Goal: Task Accomplishment & Management: Manage account settings

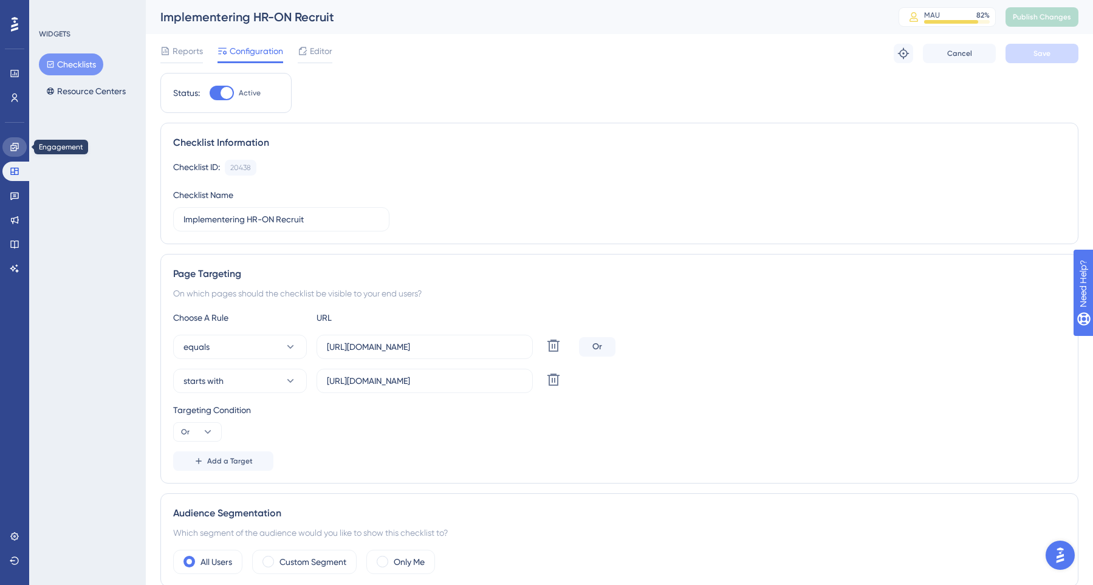
click at [17, 151] on icon at bounding box center [15, 147] width 10 height 10
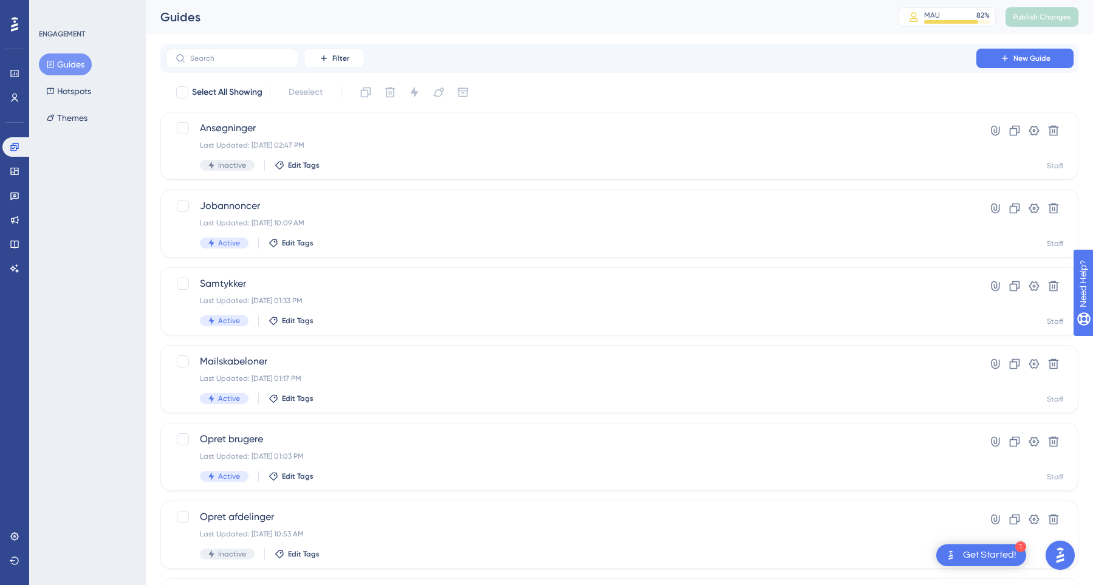
click at [55, 70] on button "Guides" at bounding box center [65, 64] width 53 height 22
click at [67, 93] on button "Hotspots" at bounding box center [69, 91] width 60 height 22
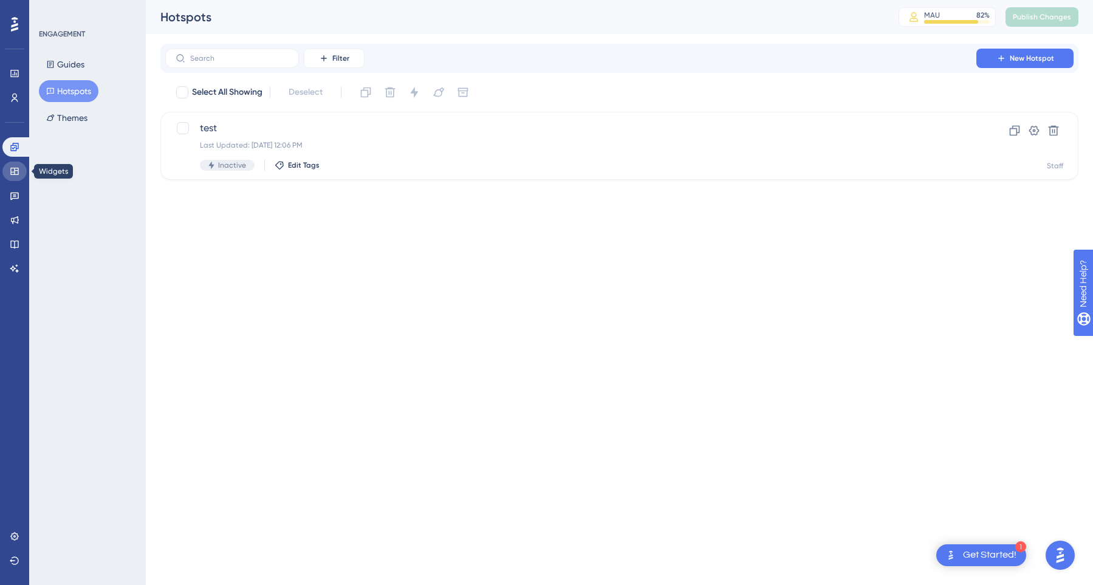
click at [18, 178] on link at bounding box center [14, 171] width 24 height 19
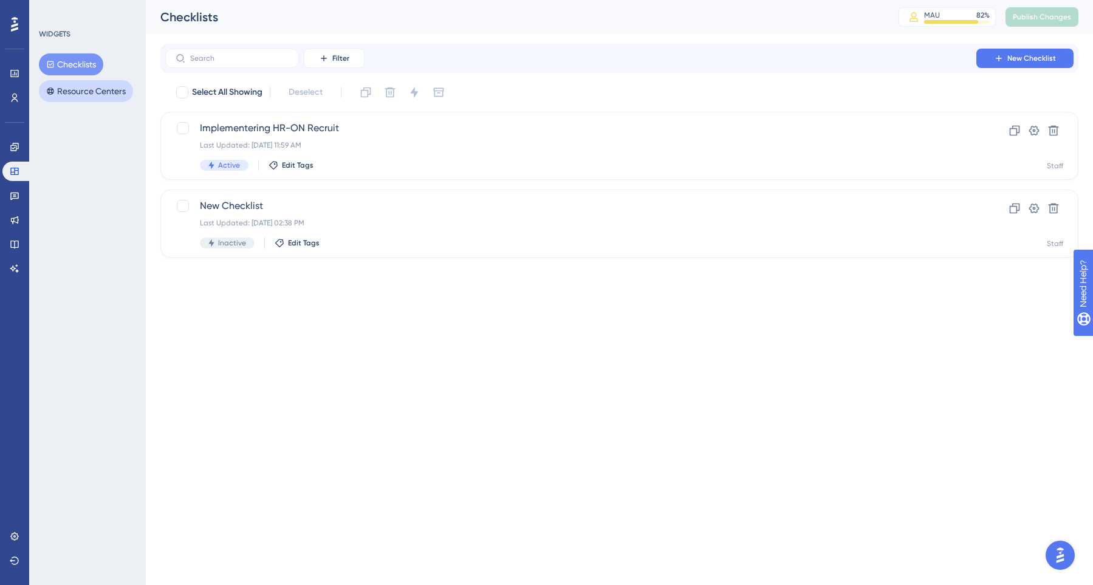
click at [91, 93] on button "Resource Centers" at bounding box center [86, 91] width 94 height 22
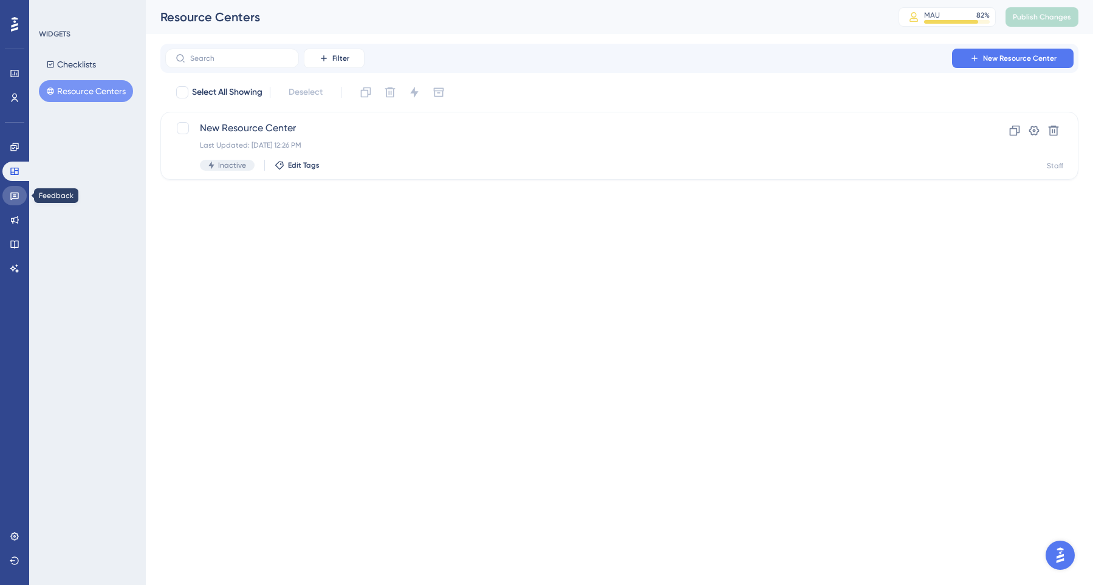
click at [16, 191] on icon at bounding box center [15, 196] width 10 height 10
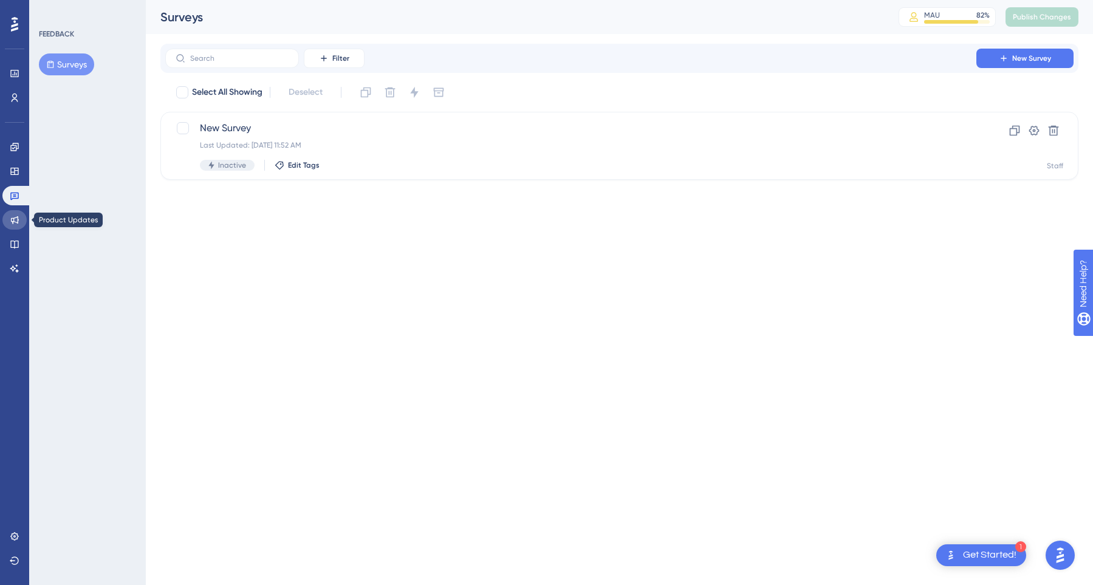
click at [16, 225] on link at bounding box center [14, 219] width 24 height 19
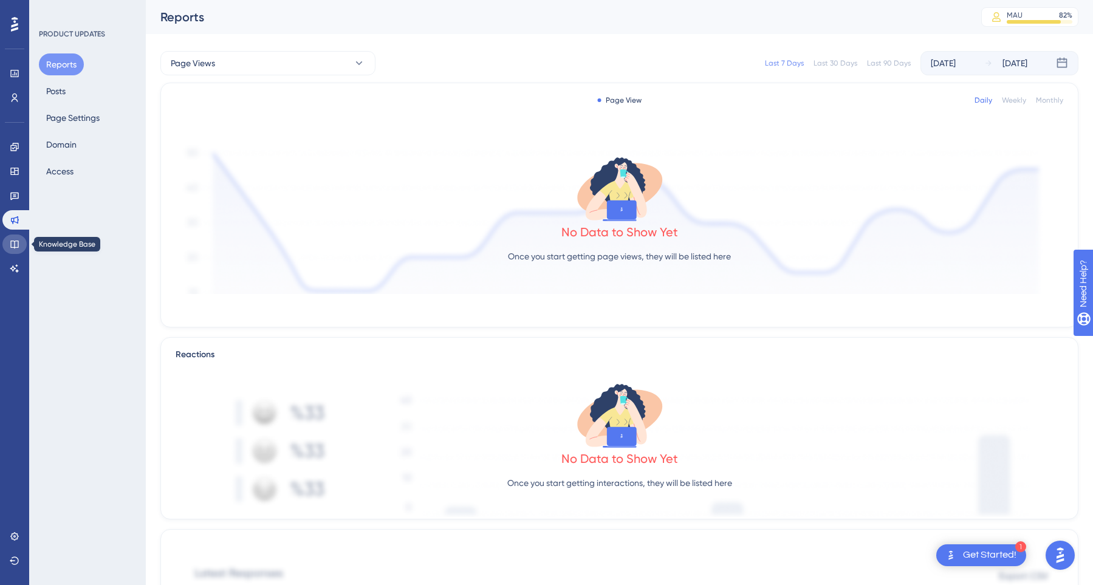
click at [14, 244] on icon at bounding box center [15, 244] width 10 height 10
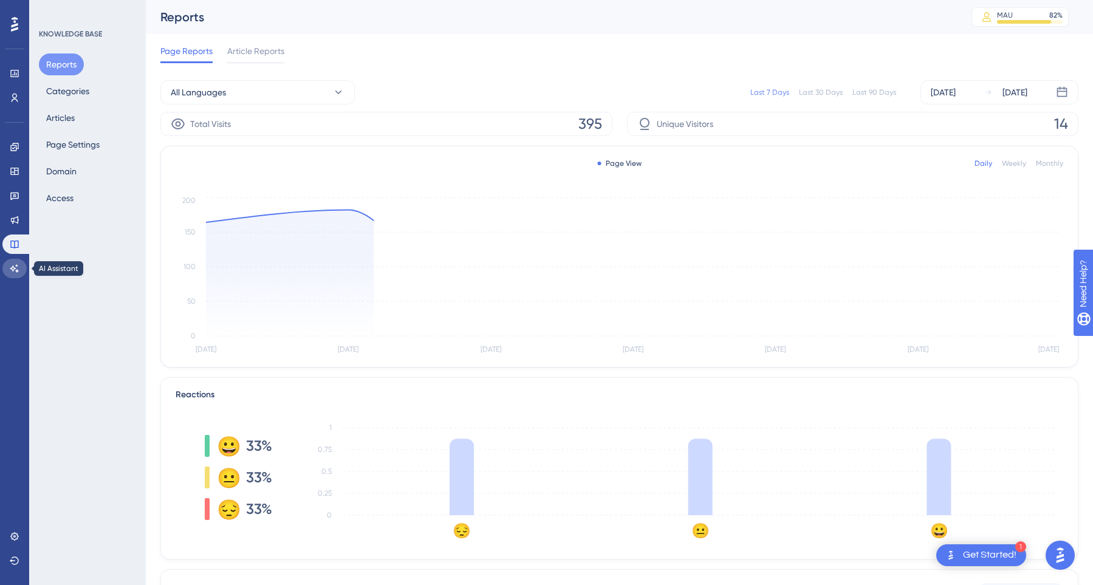
click at [13, 268] on icon at bounding box center [15, 269] width 10 height 10
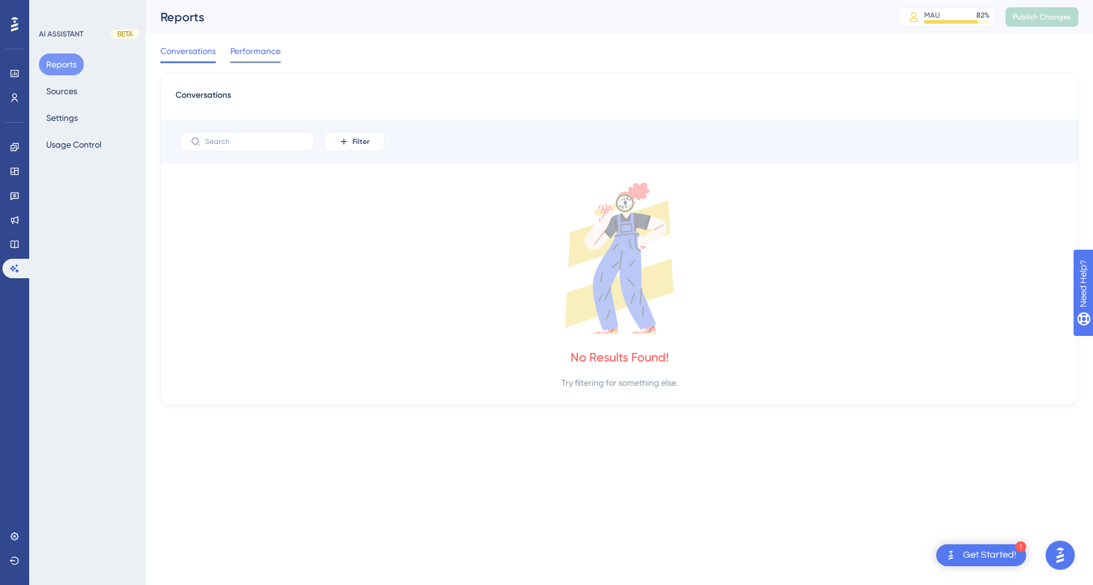
click at [260, 61] on div "Performance" at bounding box center [255, 53] width 50 height 19
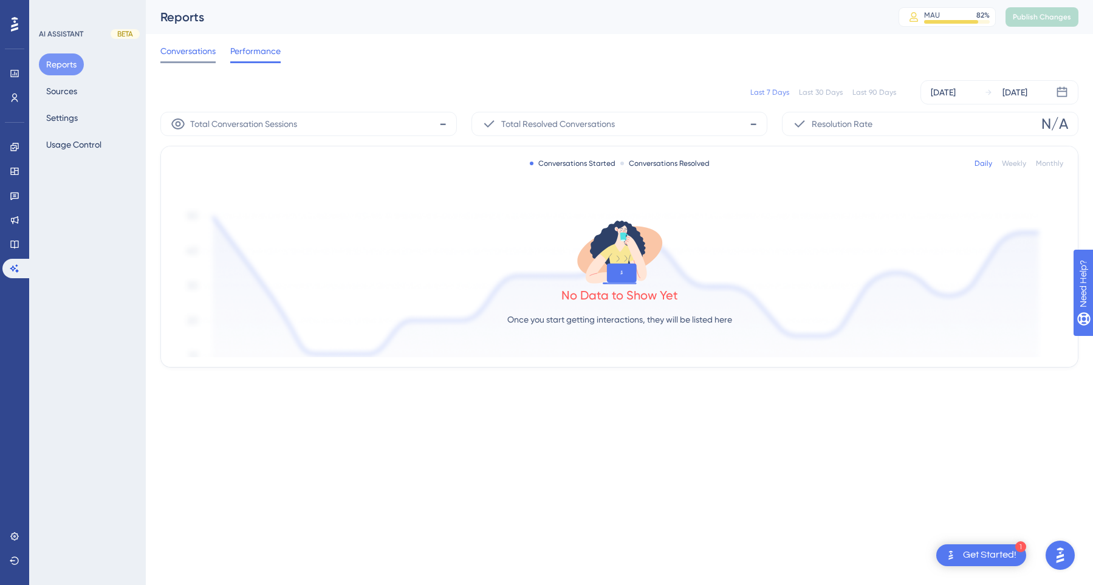
click at [192, 57] on span "Conversations" at bounding box center [187, 51] width 55 height 15
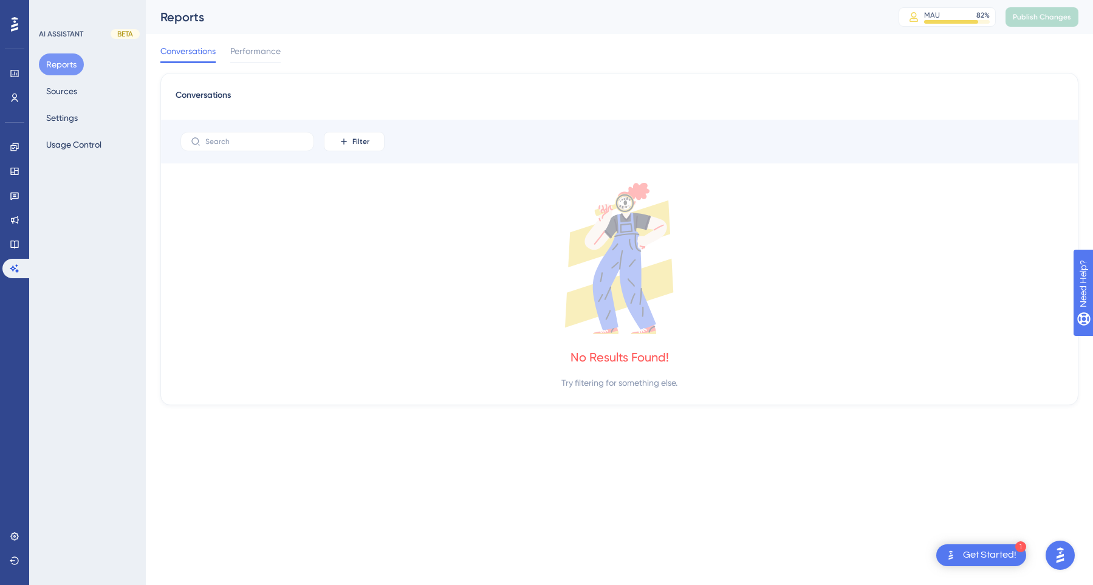
click at [1000, 555] on div "Get Started!" at bounding box center [989, 555] width 53 height 13
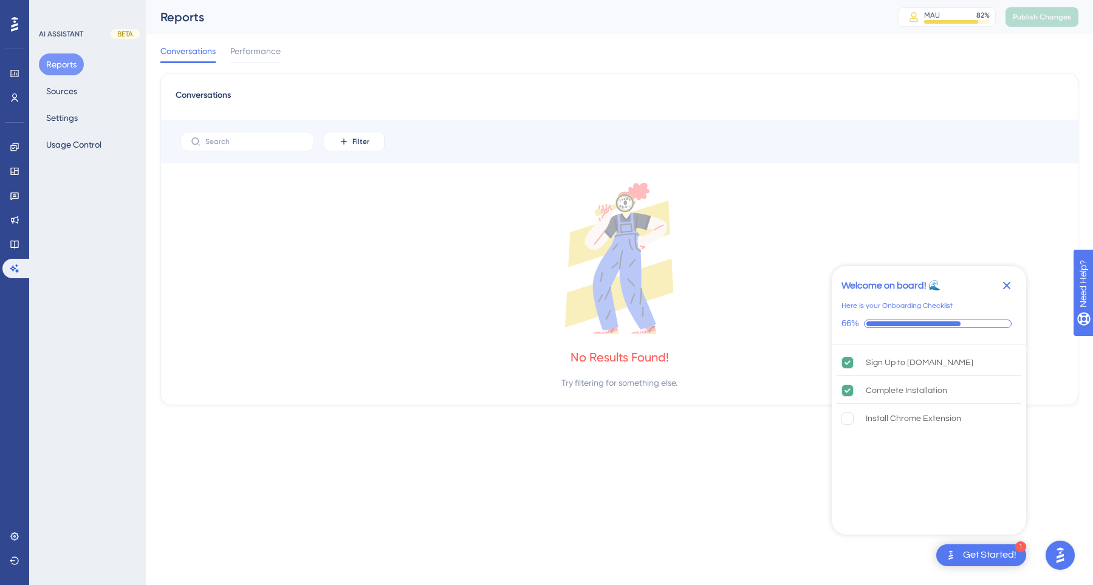
click at [1058, 569] on button "Open AI Assistant Launcher" at bounding box center [1060, 555] width 29 height 29
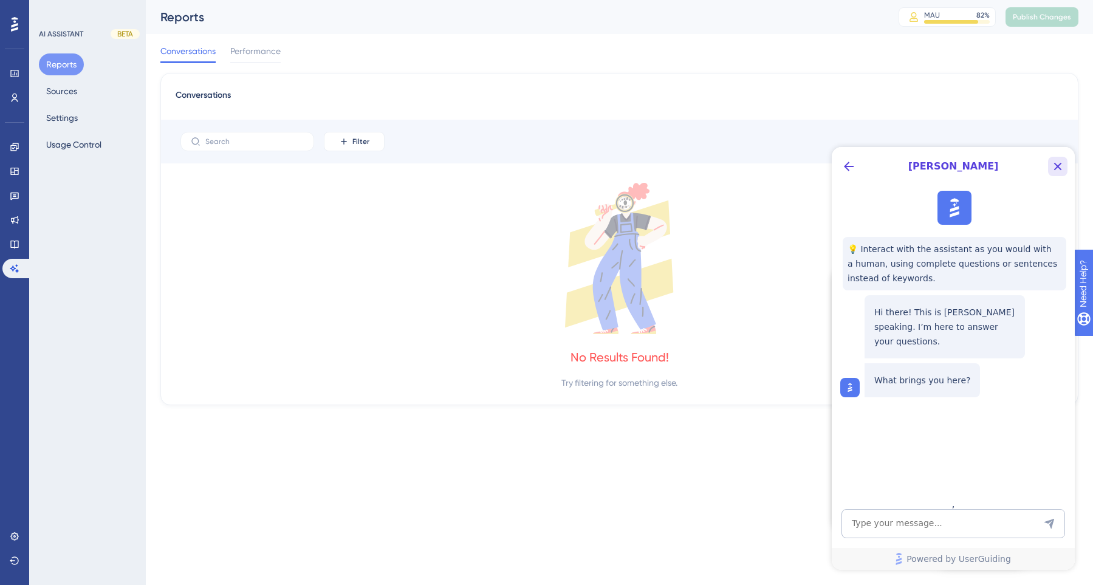
click at [1059, 166] on icon "Close Button" at bounding box center [1058, 167] width 8 height 8
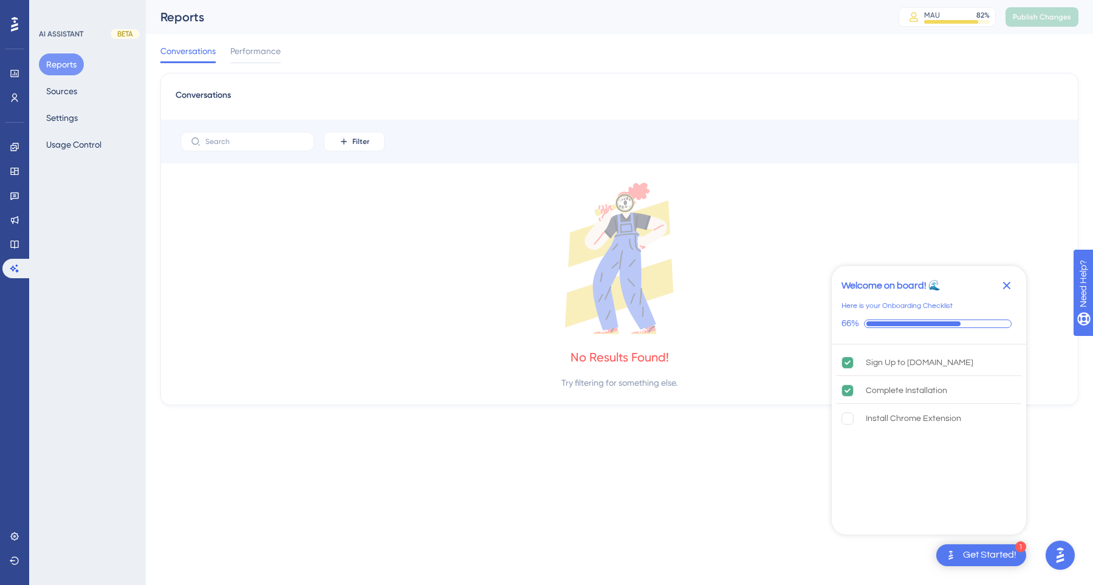
click at [523, 102] on div "Conversations" at bounding box center [620, 99] width 888 height 22
click at [258, 52] on span "Performance" at bounding box center [255, 51] width 50 height 15
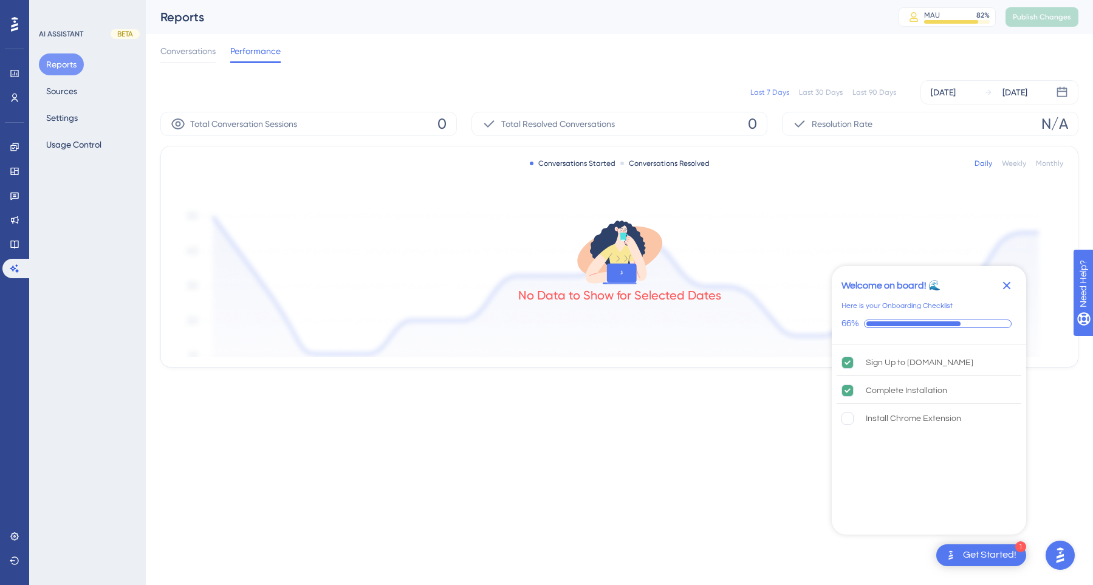
click at [493, 94] on div "Last 7 Days Last 30 Days Last 90 Days Sep 04 2025 Sep 10 2025" at bounding box center [619, 92] width 918 height 24
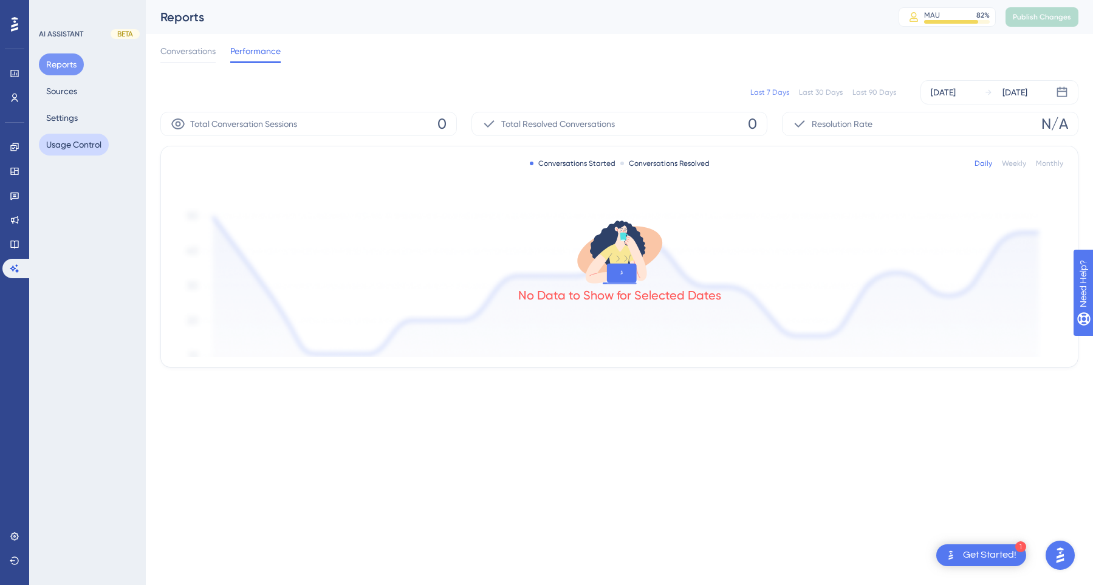
click at [66, 144] on button "Usage Control" at bounding box center [74, 145] width 70 height 22
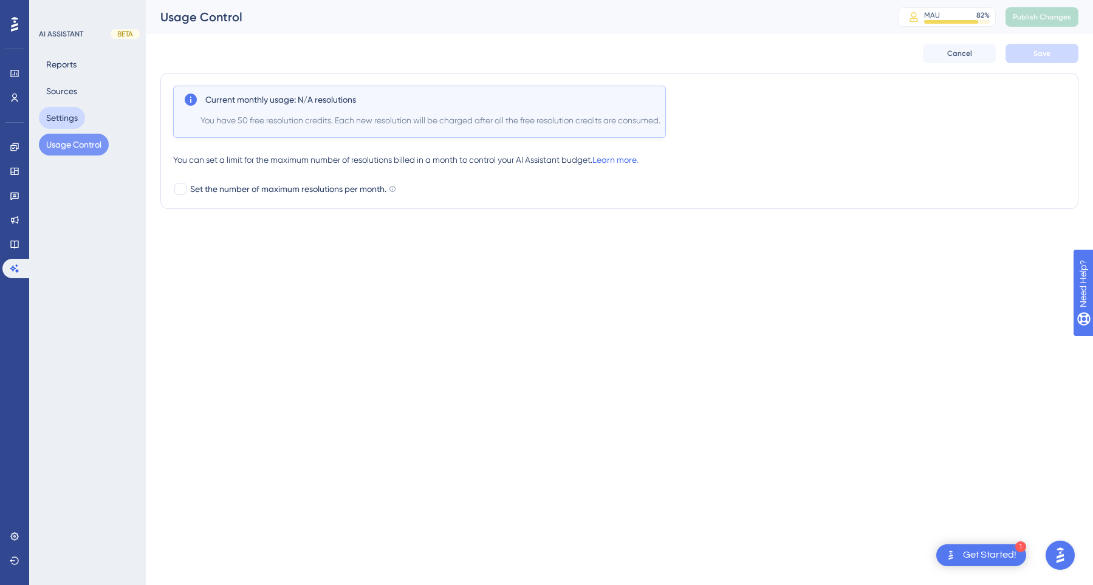
click at [75, 112] on button "Settings" at bounding box center [62, 118] width 46 height 22
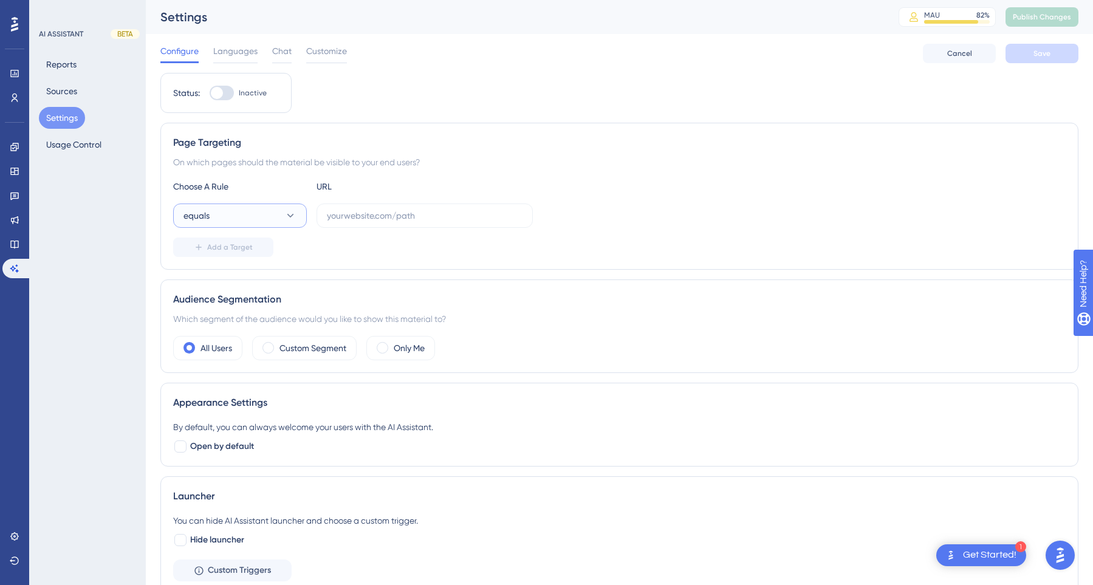
click at [211, 222] on button "equals" at bounding box center [240, 216] width 134 height 24
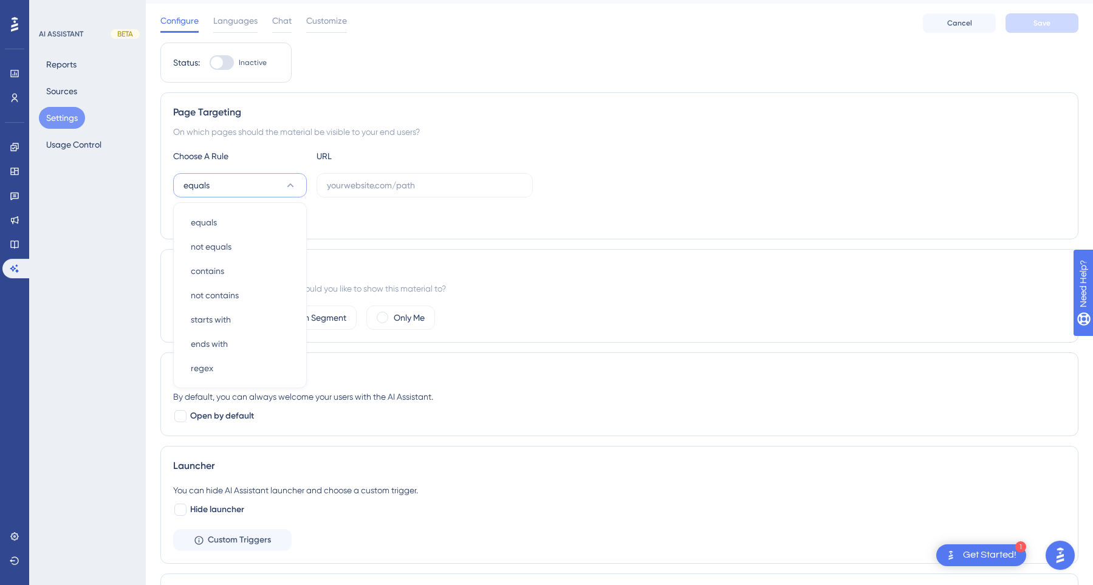
click at [260, 181] on button "equals" at bounding box center [240, 185] width 134 height 24
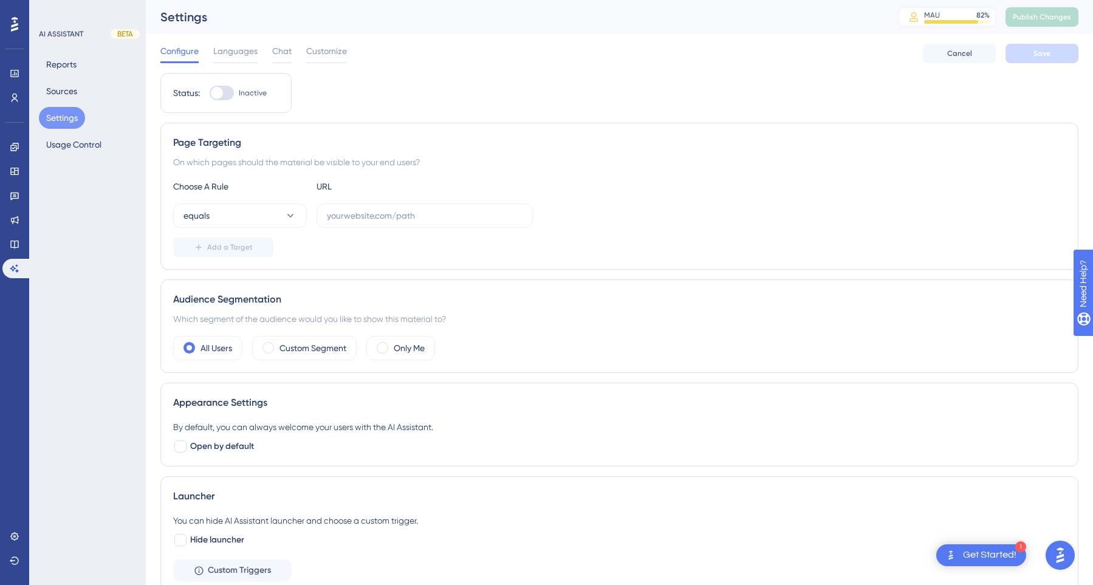
click at [61, 116] on button "Settings" at bounding box center [62, 118] width 46 height 22
click at [64, 147] on button "Usage Control" at bounding box center [74, 145] width 70 height 22
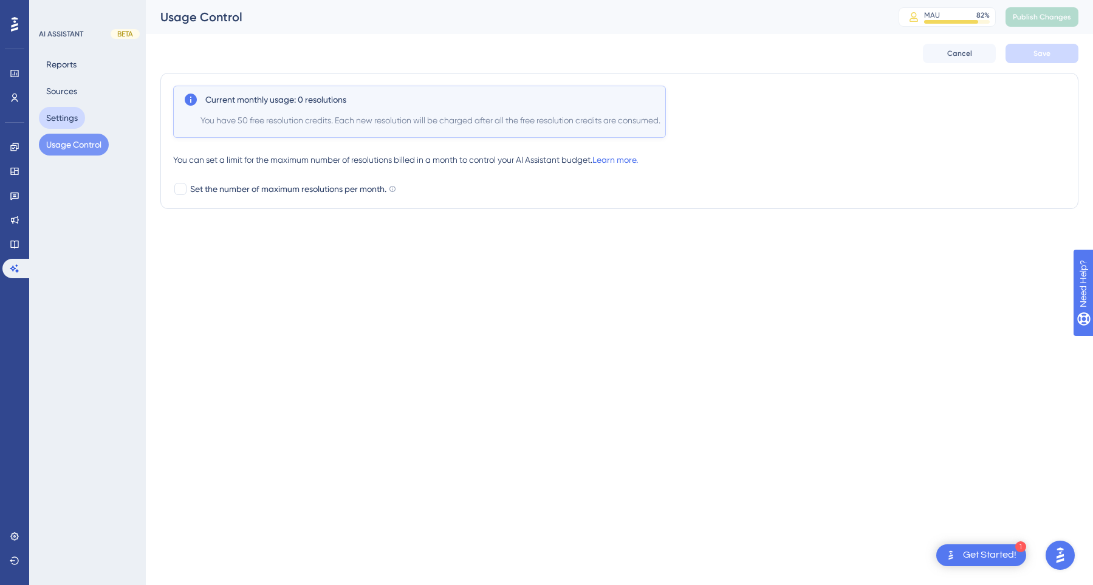
click at [71, 114] on button "Settings" at bounding box center [62, 118] width 46 height 22
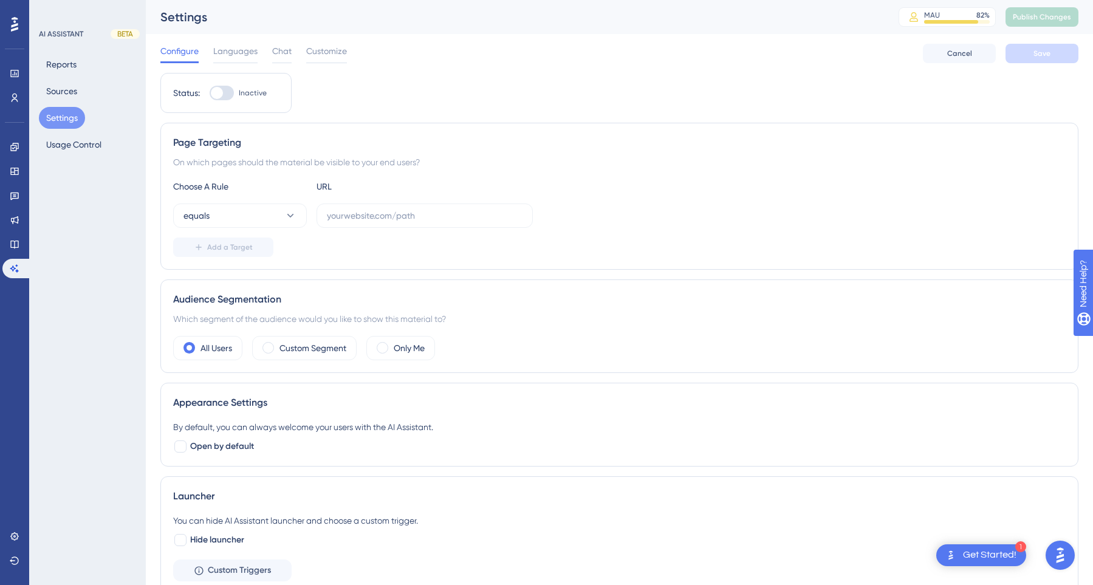
click at [75, 223] on div "AI ASSISTANT BETA Reports Sources Settings Usage Control" at bounding box center [87, 292] width 117 height 585
click at [13, 539] on icon at bounding box center [14, 536] width 8 height 8
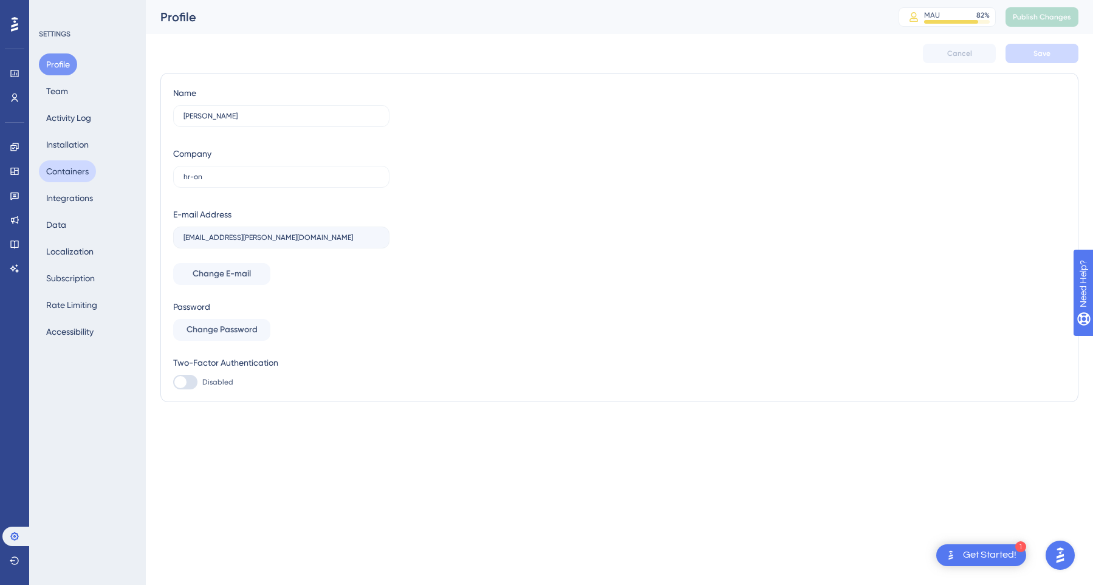
click at [78, 170] on button "Containers" at bounding box center [67, 171] width 57 height 22
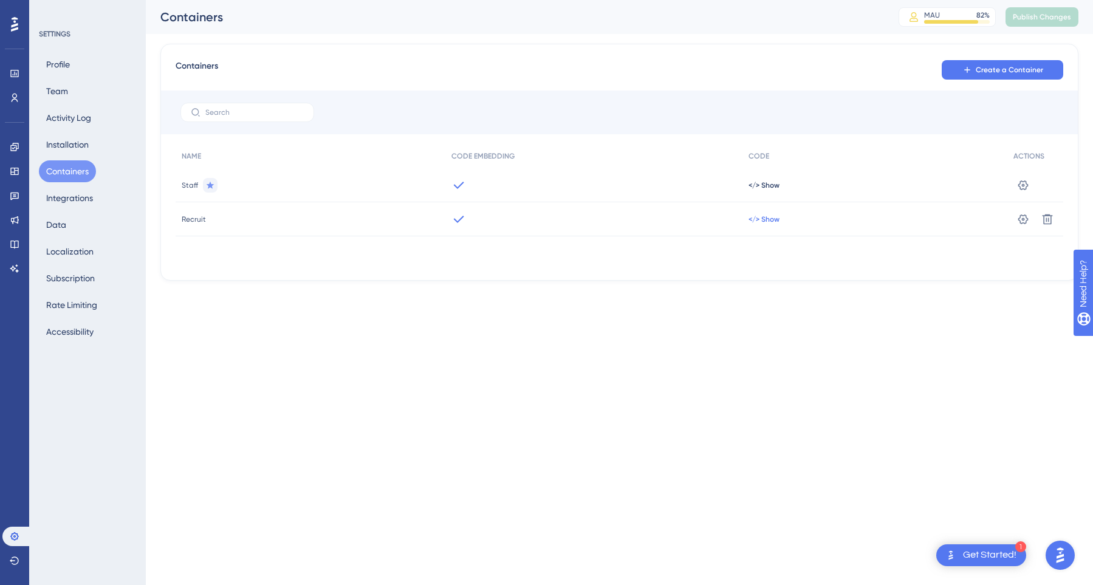
click at [762, 221] on span "</> Show" at bounding box center [764, 219] width 31 height 10
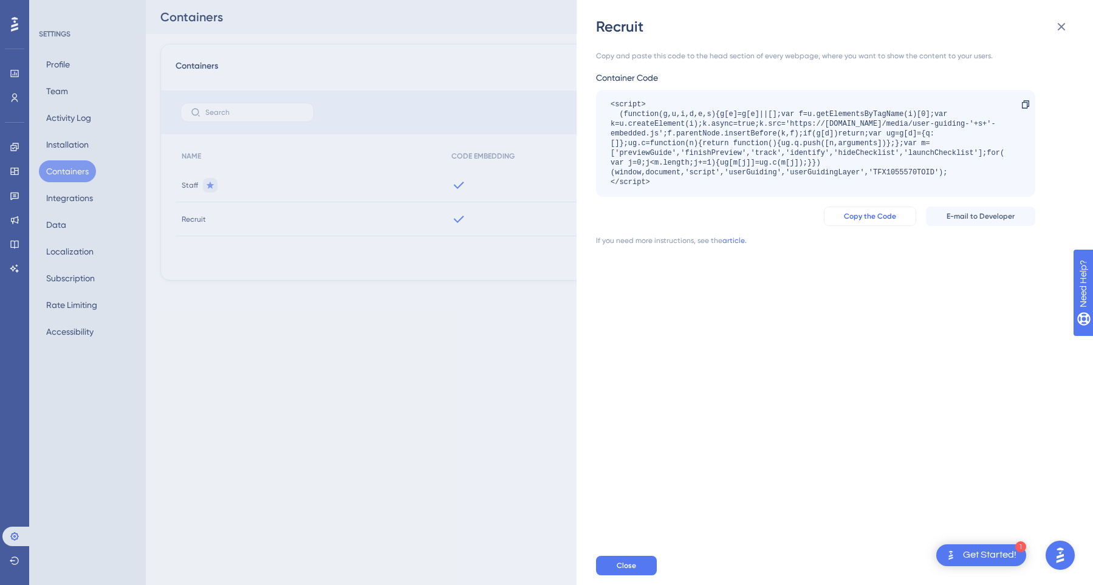
click at [843, 221] on button "Copy the Code" at bounding box center [870, 216] width 92 height 19
click at [15, 270] on div "Recruit Copy and paste this code to the head section of every webpage, where yo…" at bounding box center [546, 292] width 1093 height 585
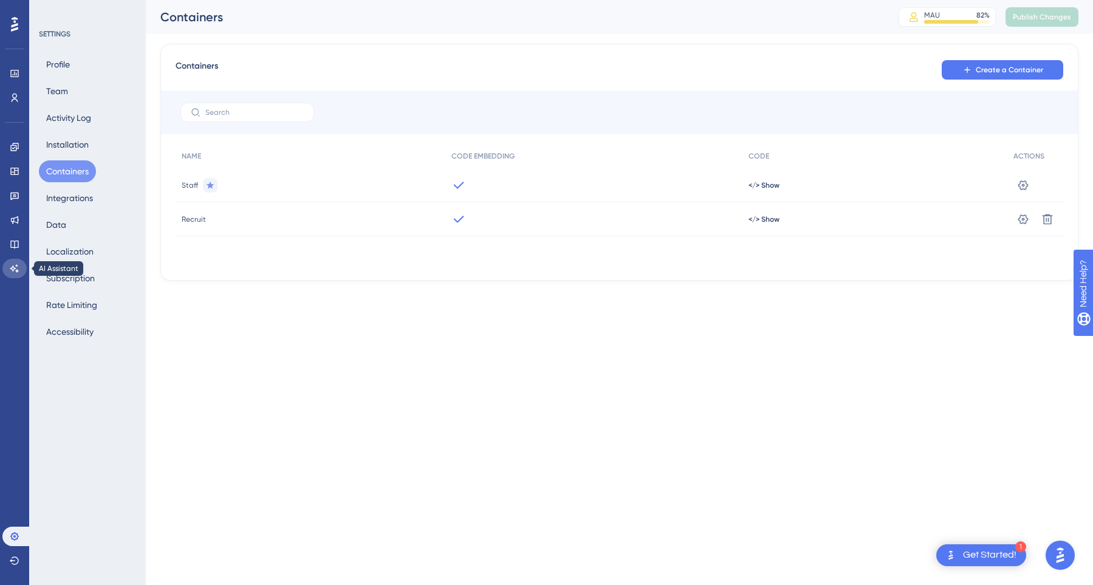
click at [15, 270] on icon at bounding box center [15, 269] width 10 height 10
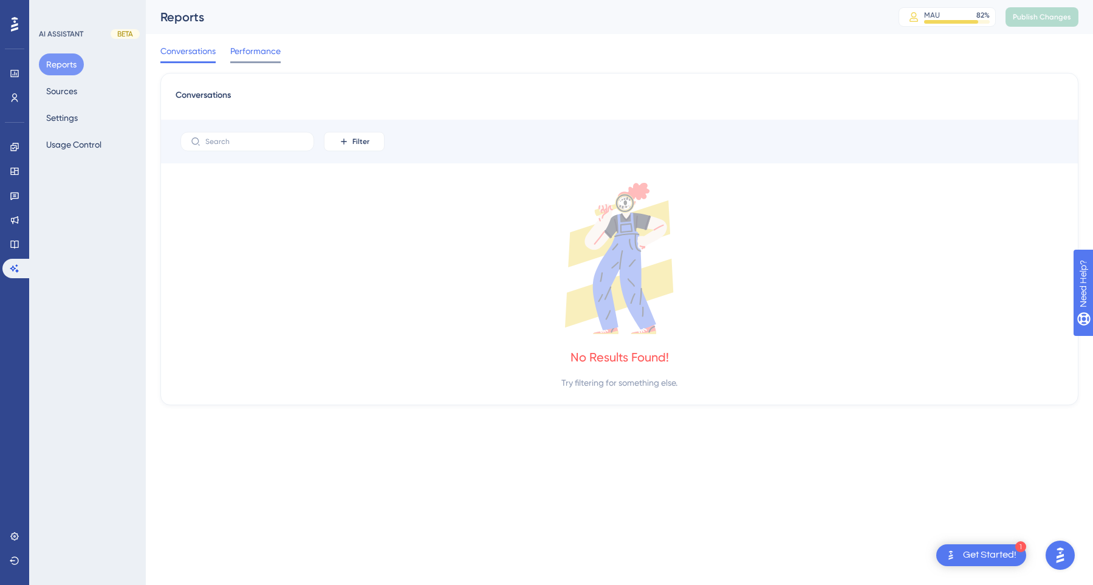
click at [265, 57] on span "Performance" at bounding box center [255, 51] width 50 height 15
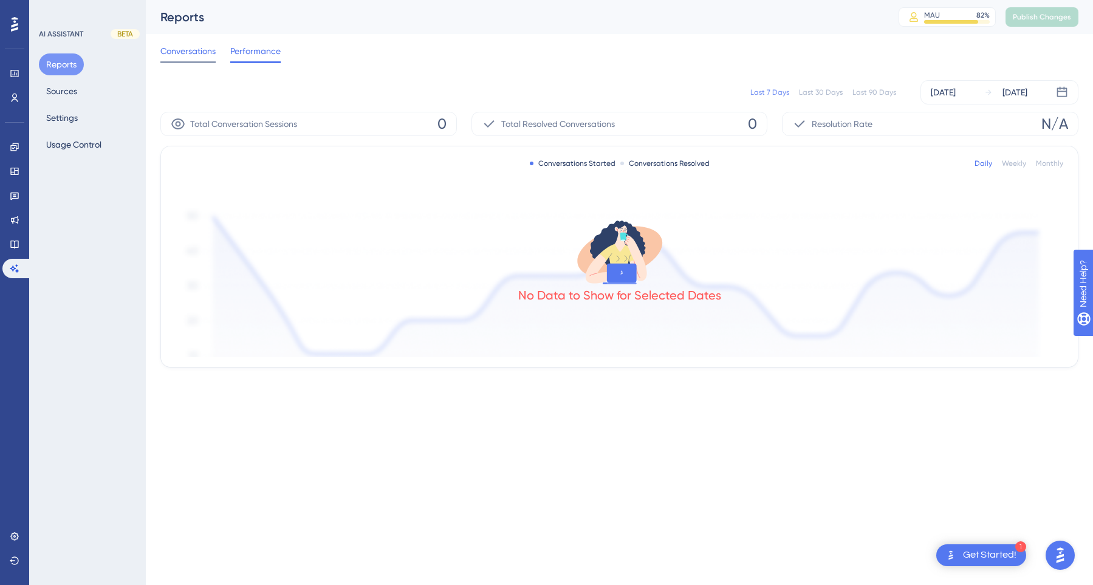
click at [204, 55] on span "Conversations" at bounding box center [187, 51] width 55 height 15
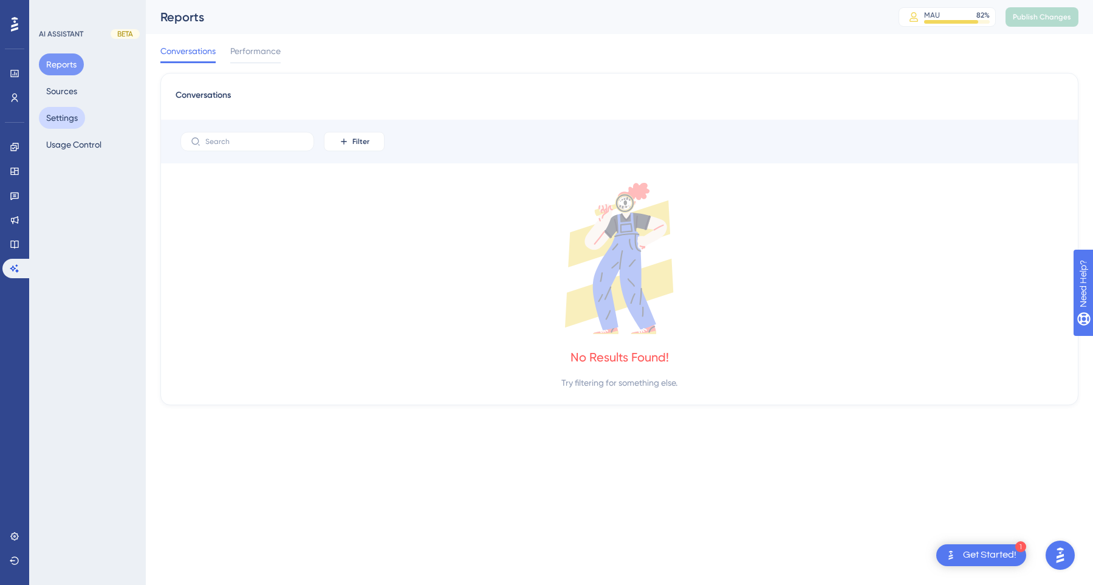
click at [60, 114] on button "Settings" at bounding box center [62, 118] width 46 height 22
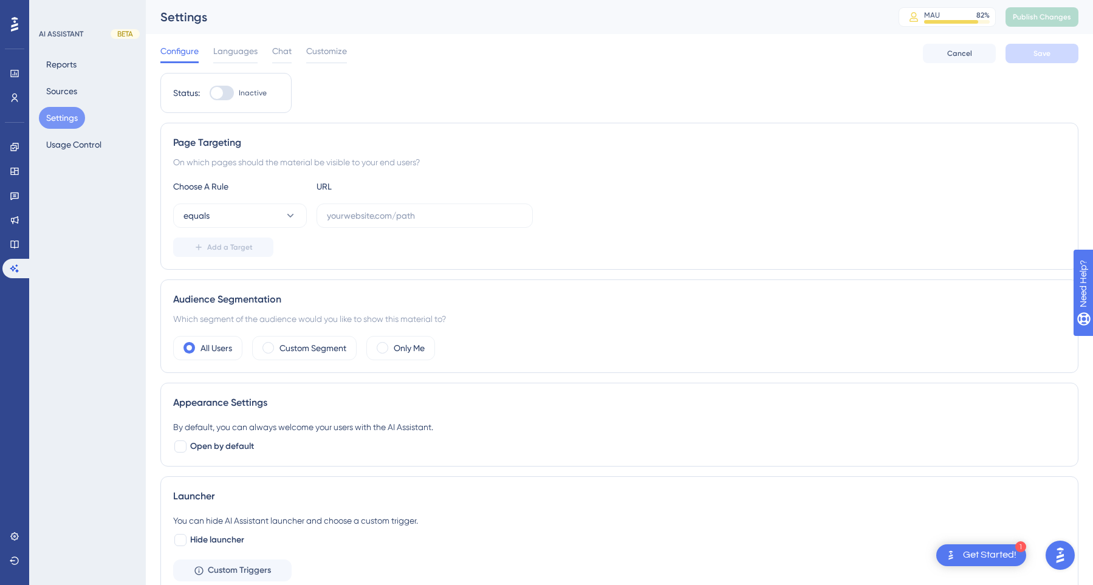
click at [224, 95] on div at bounding box center [222, 93] width 24 height 15
click at [210, 94] on input "Inactive" at bounding box center [209, 93] width 1 height 1
checkbox input "true"
click at [279, 214] on button "equals" at bounding box center [240, 216] width 134 height 24
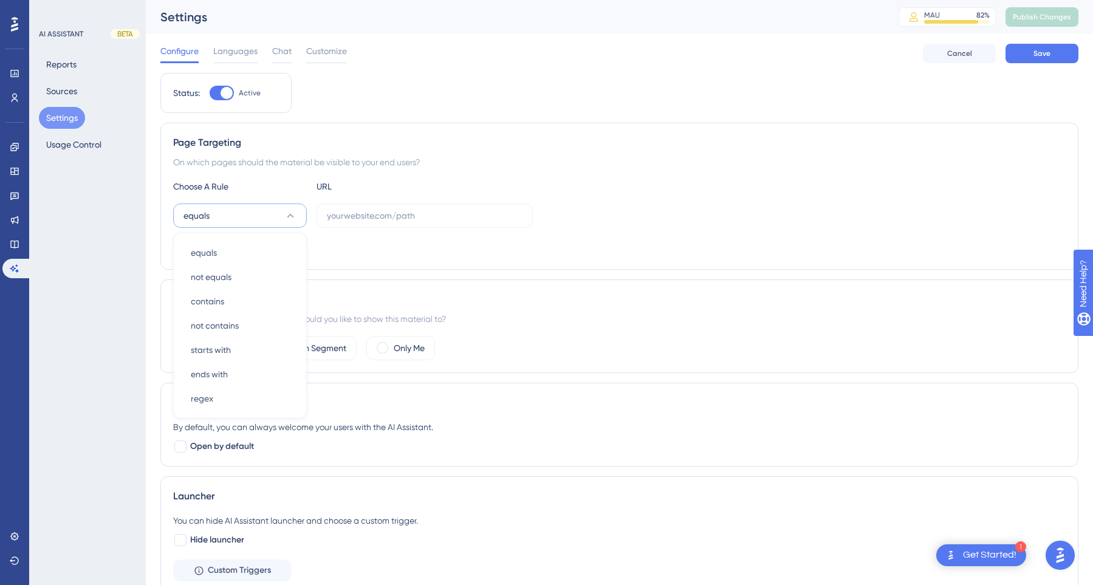
scroll to position [31, 0]
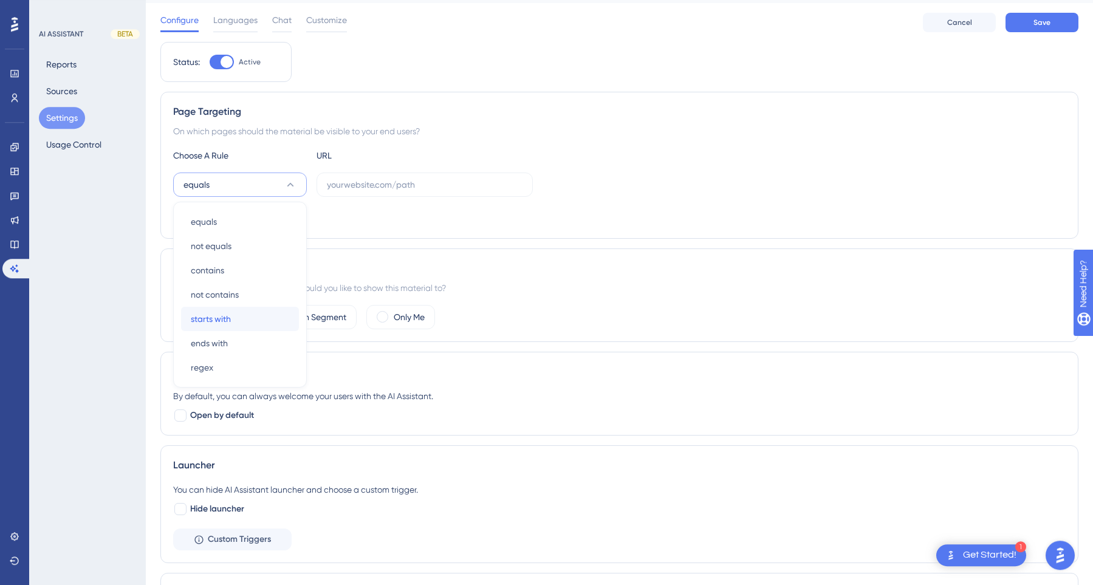
click at [230, 324] on span "starts with" at bounding box center [211, 319] width 40 height 15
click at [371, 189] on input "text" at bounding box center [425, 184] width 196 height 13
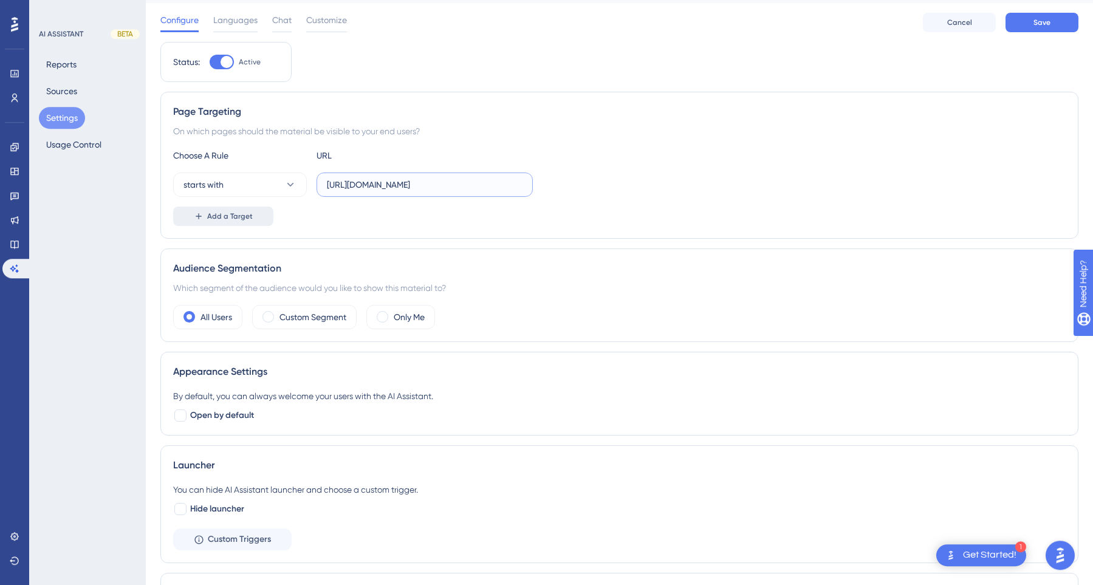
type input "[URL][DOMAIN_NAME]"
click at [255, 221] on button "Add a Target" at bounding box center [223, 216] width 100 height 19
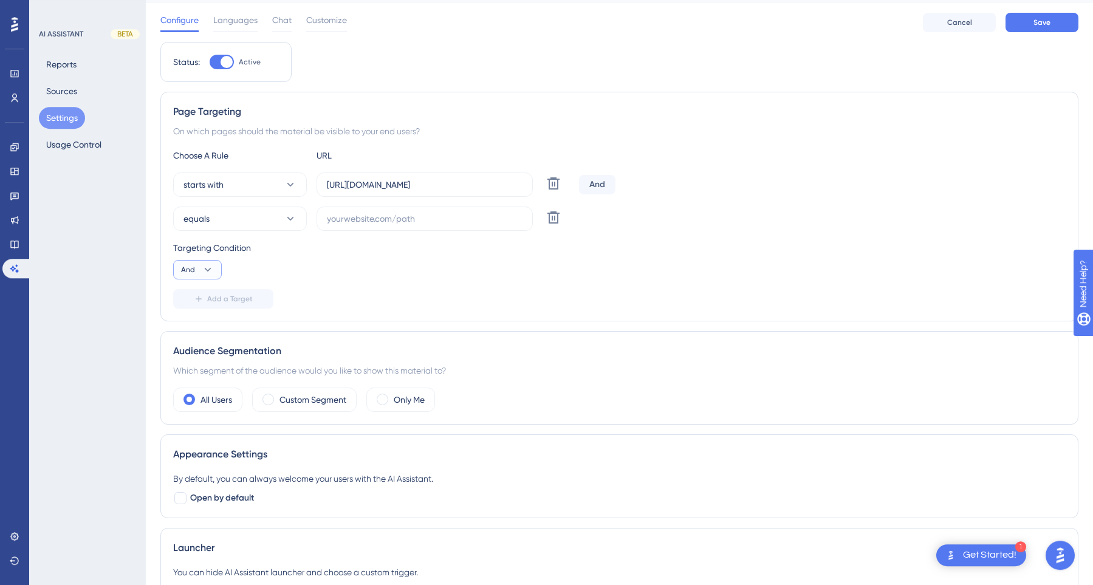
click at [190, 276] on button "And" at bounding box center [197, 269] width 49 height 19
click at [197, 328] on button "Or Or" at bounding box center [197, 329] width 33 height 24
click at [267, 216] on button "equals" at bounding box center [240, 219] width 134 height 24
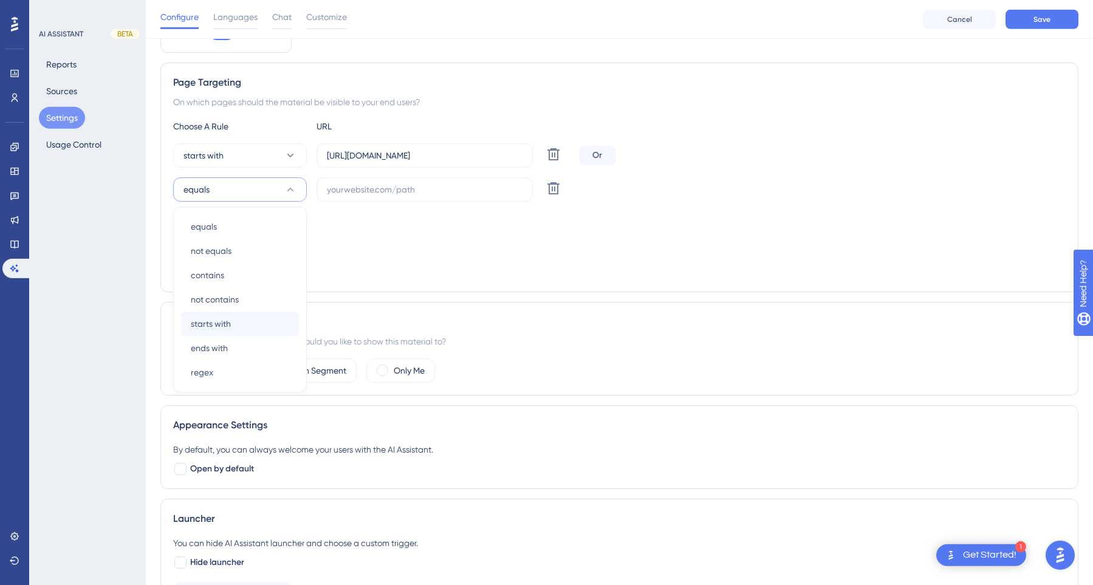
click at [244, 323] on div "starts with starts with" at bounding box center [240, 324] width 118 height 24
click at [266, 324] on div "starts with starts with" at bounding box center [240, 324] width 118 height 24
click at [264, 324] on div "starts with starts with" at bounding box center [240, 324] width 118 height 24
click at [218, 324] on span "starts with" at bounding box center [211, 324] width 40 height 15
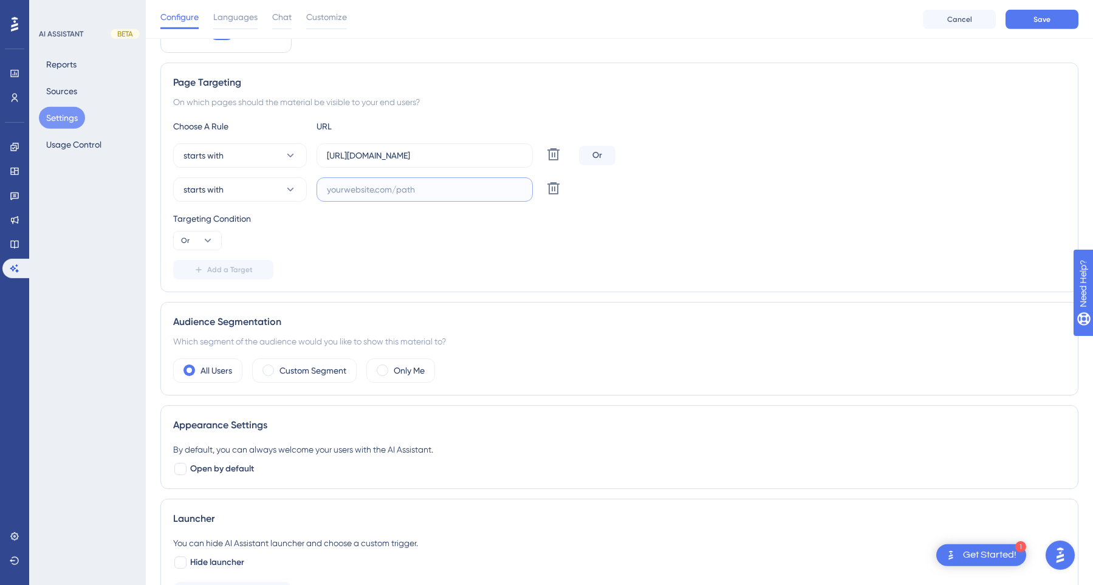
click at [363, 188] on input "text" at bounding box center [425, 189] width 196 height 13
type input "[URL][DOMAIN_NAME]"
click at [1040, 21] on span "Save" at bounding box center [1042, 20] width 17 height 10
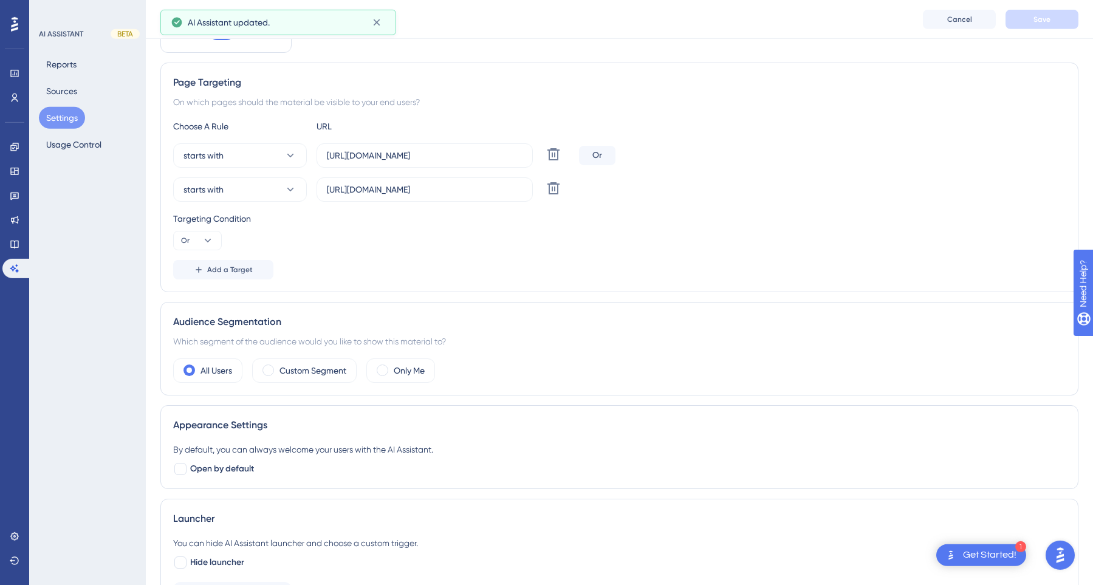
scroll to position [0, 0]
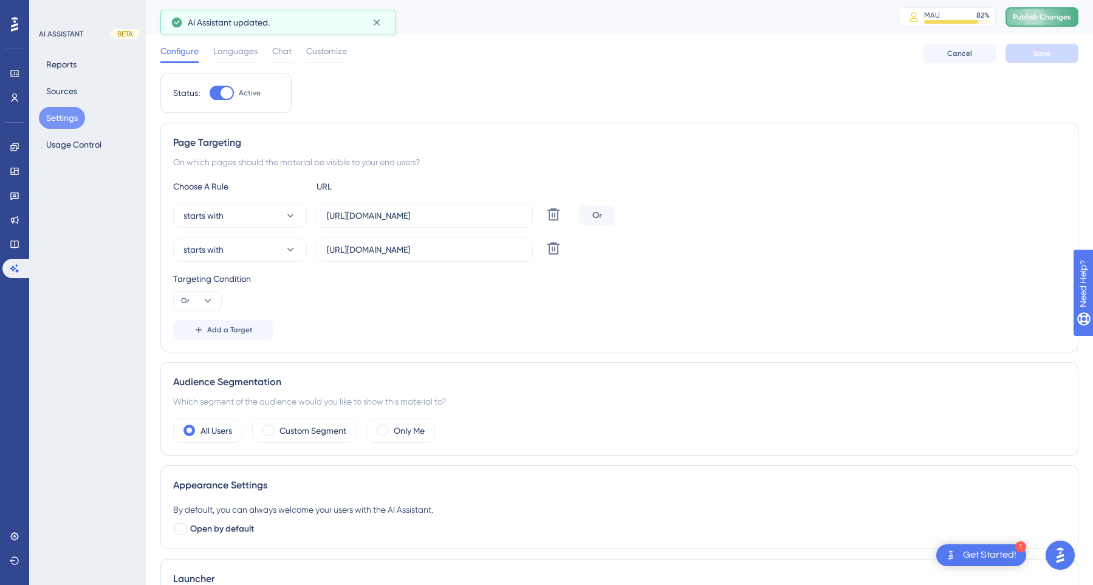
click at [1041, 16] on span "Publish Changes" at bounding box center [1042, 17] width 58 height 10
click at [240, 52] on span "Languages" at bounding box center [235, 51] width 44 height 15
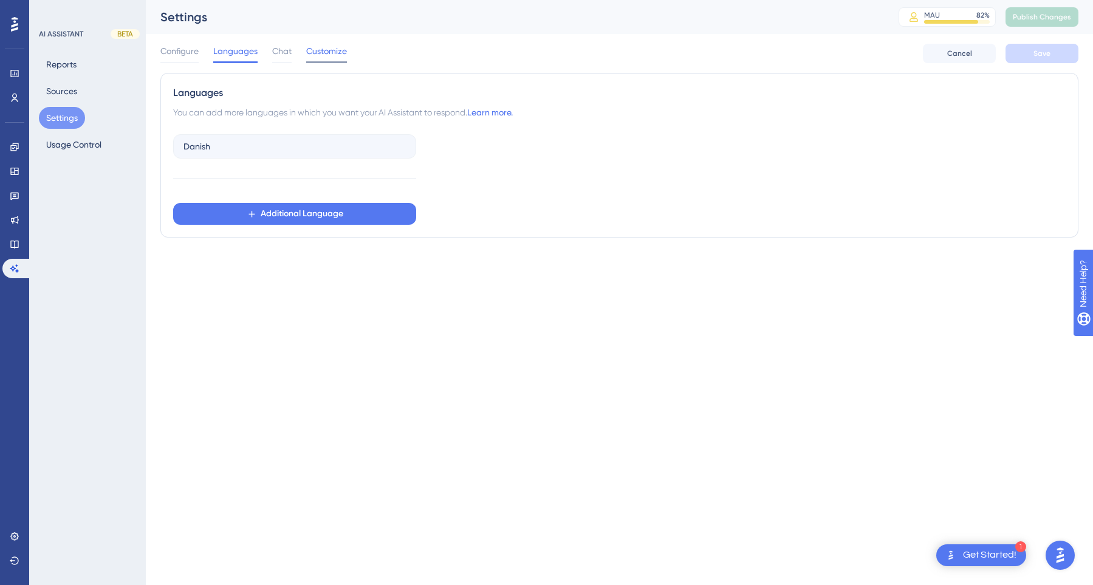
click at [329, 54] on span "Customize" at bounding box center [326, 51] width 41 height 15
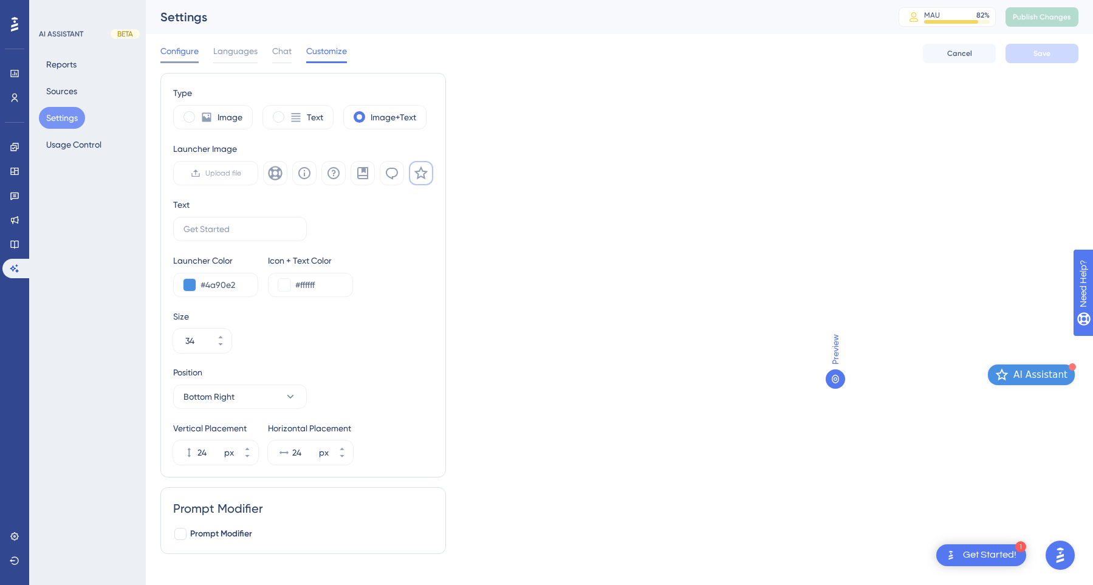
click at [185, 51] on span "Configure" at bounding box center [179, 51] width 38 height 15
